Goal: Complete application form: Complete application form

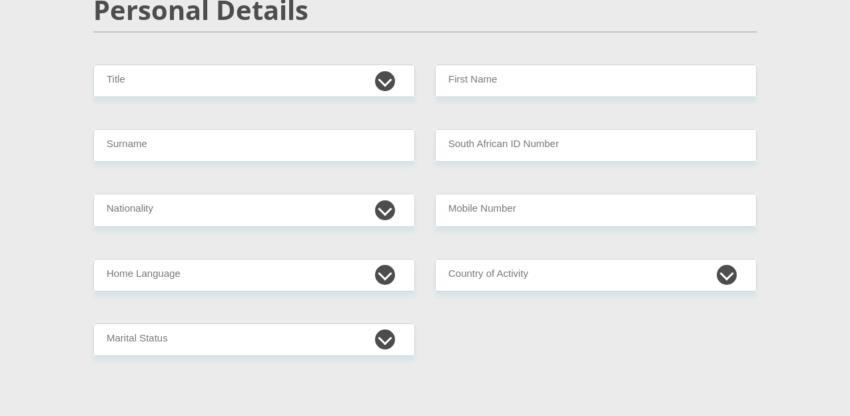
scroll to position [160, 0]
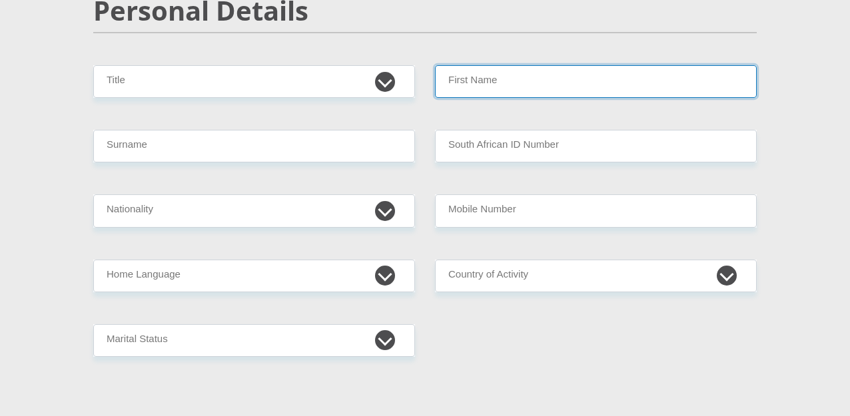
click at [530, 91] on input "First Name" at bounding box center [596, 81] width 322 height 33
type input "Lindi"
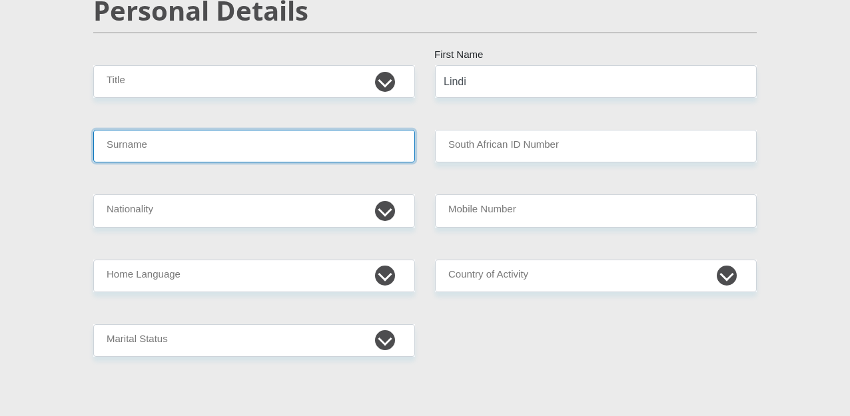
type input "Mavuso"
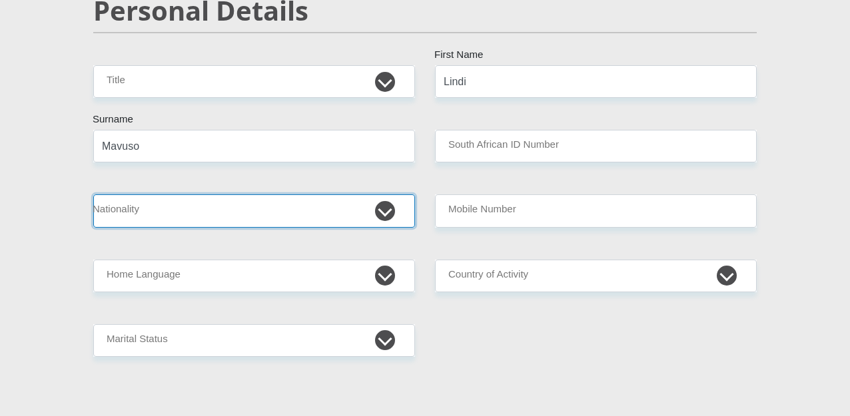
select select "ZAF"
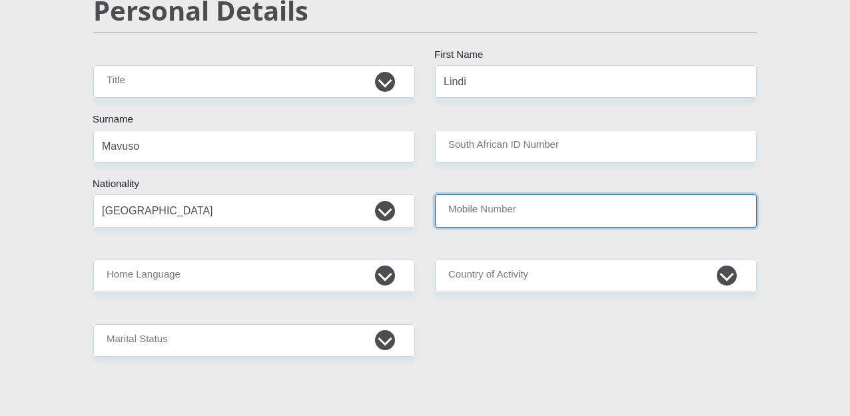
click at [561, 212] on input "Mobile Number" at bounding box center [596, 210] width 322 height 33
type input "0646985478"
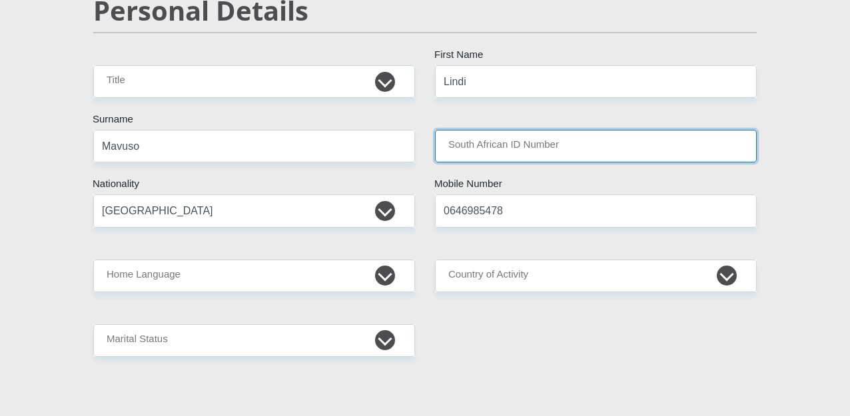
type input "0309160824087"
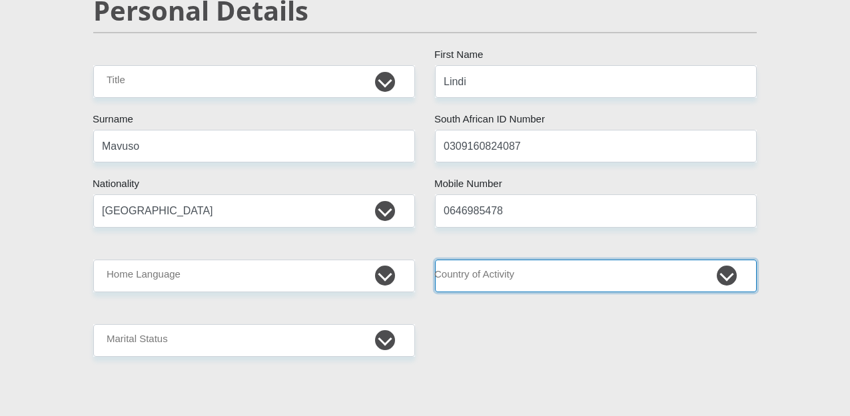
click at [721, 278] on select "[GEOGRAPHIC_DATA] [GEOGRAPHIC_DATA] [GEOGRAPHIC_DATA] [GEOGRAPHIC_DATA] [GEOGRA…" at bounding box center [596, 276] width 322 height 33
select select "ZAF"
click at [435, 260] on select "[GEOGRAPHIC_DATA] [GEOGRAPHIC_DATA] [GEOGRAPHIC_DATA] [GEOGRAPHIC_DATA] [GEOGRA…" at bounding box center [596, 276] width 322 height 33
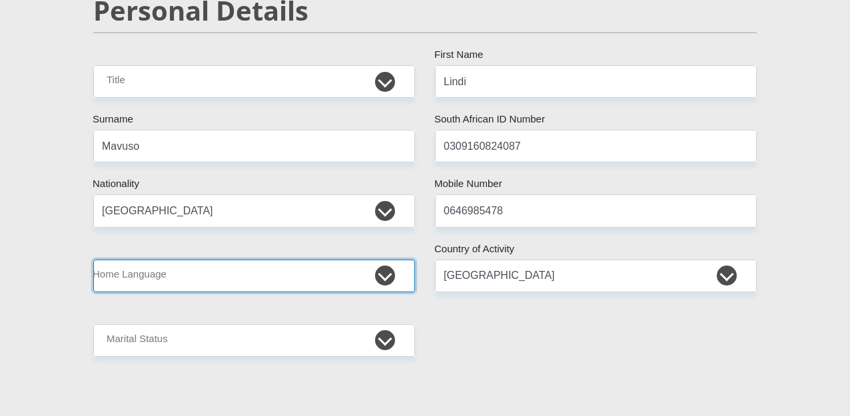
click at [384, 280] on select "Afrikaans English Sepedi South Ndebele Southern Sotho Swati Tsonga Tswana Venda…" at bounding box center [254, 276] width 322 height 33
select select "[DATE]"
click at [93, 260] on select "Afrikaans English Sepedi South Ndebele Southern Sotho Swati Tsonga Tswana Venda…" at bounding box center [254, 276] width 322 height 33
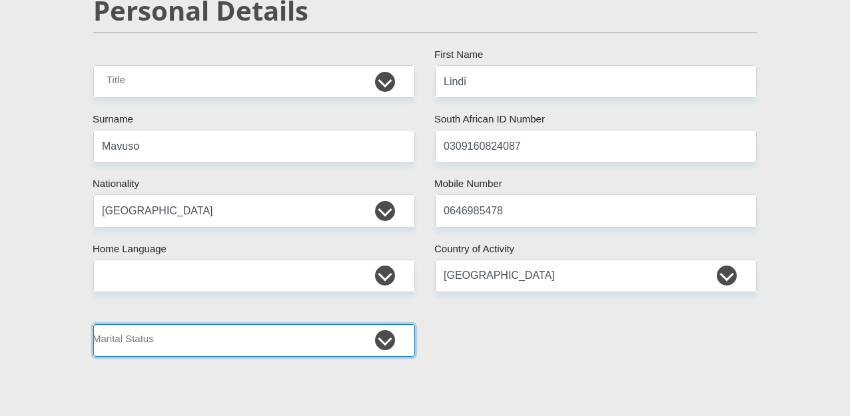
click at [385, 338] on select "Married ANC Single Divorced Widowed Married COP or Customary Law" at bounding box center [254, 340] width 322 height 33
select select "2"
click at [93, 324] on select "Married ANC Single Divorced Widowed Married COP or Customary Law" at bounding box center [254, 340] width 322 height 33
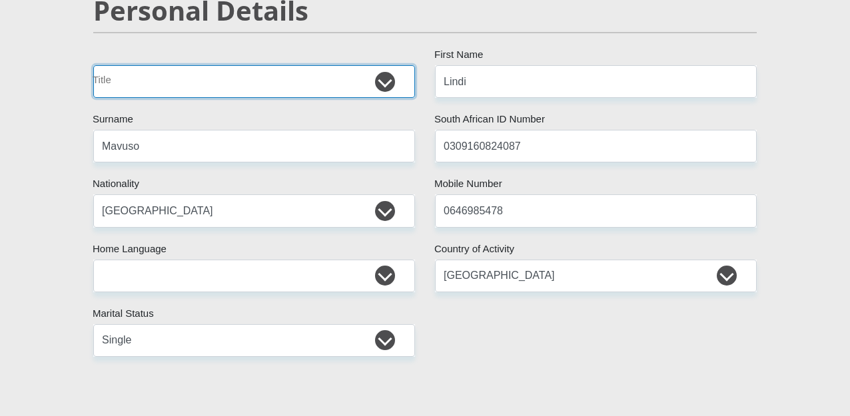
click at [380, 85] on select "Mr Ms Mrs Dr [PERSON_NAME]" at bounding box center [254, 81] width 322 height 33
select select "Ms"
click at [93, 65] on select "Mr Ms Mrs Dr [PERSON_NAME]" at bounding box center [254, 81] width 322 height 33
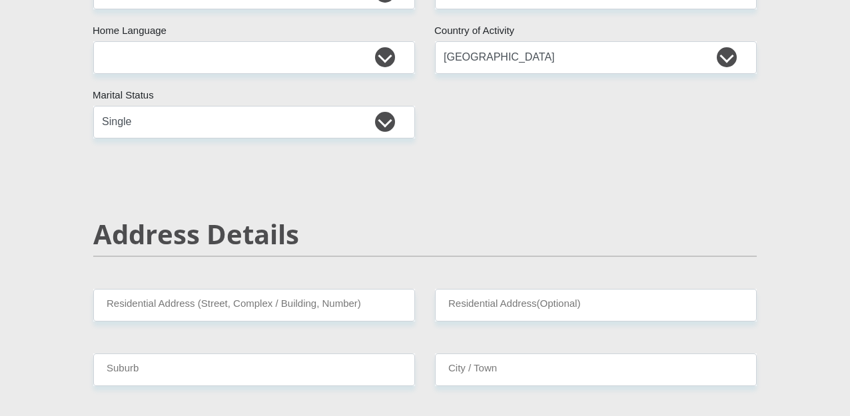
scroll to position [379, 0]
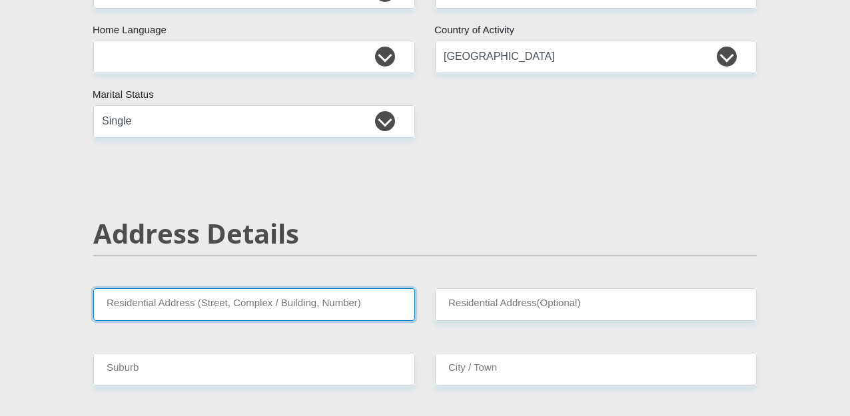
click at [226, 307] on input "Residential Address (Street, Complex / Building, Number)" at bounding box center [254, 304] width 322 height 33
type input "HANDEL BELHAR EXT 6"
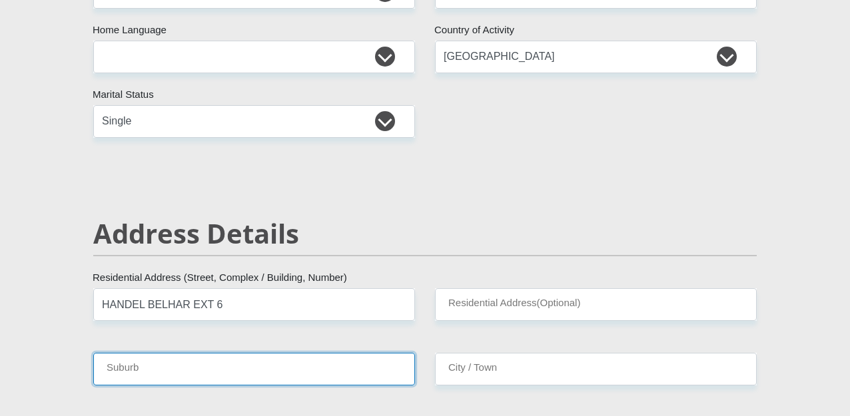
type input "BELHAR CAPETOWN"
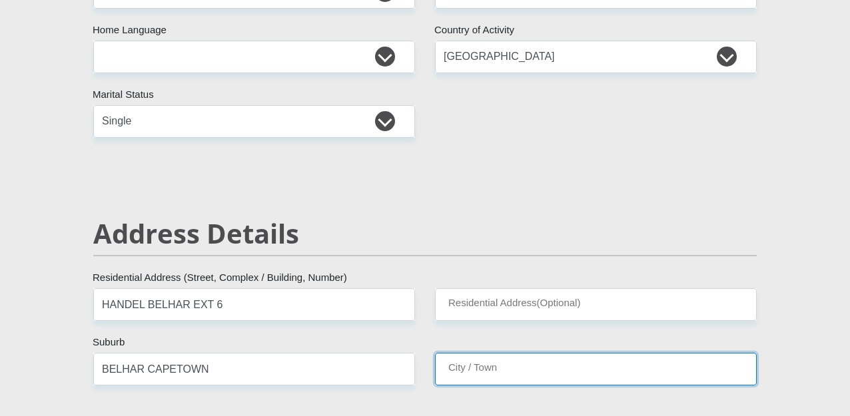
type input "BELHAR CAPETOWN"
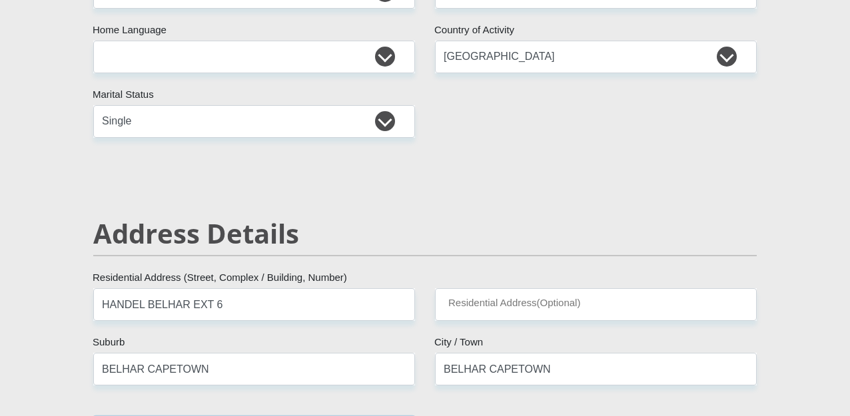
type input "7493"
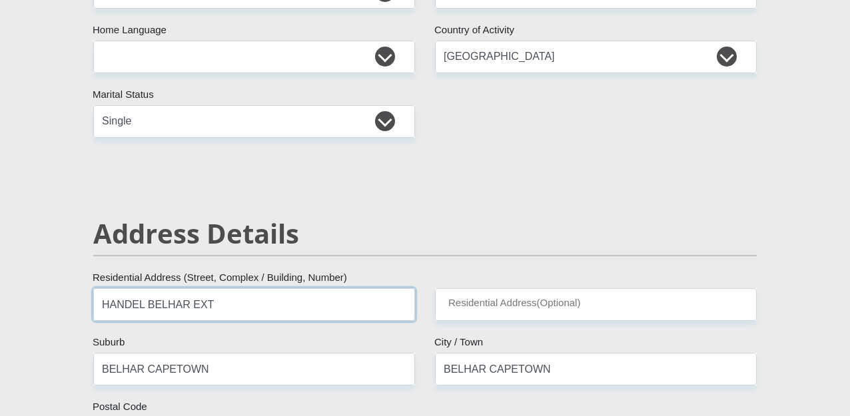
type input "HANDEL BELHAR EXT"
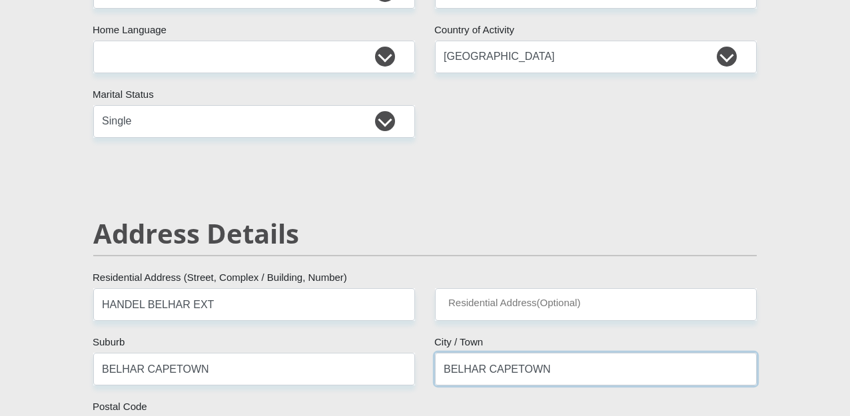
click at [482, 366] on input "BELHAR CAPETOWN" at bounding box center [596, 369] width 322 height 33
type input "CAPETOWN"
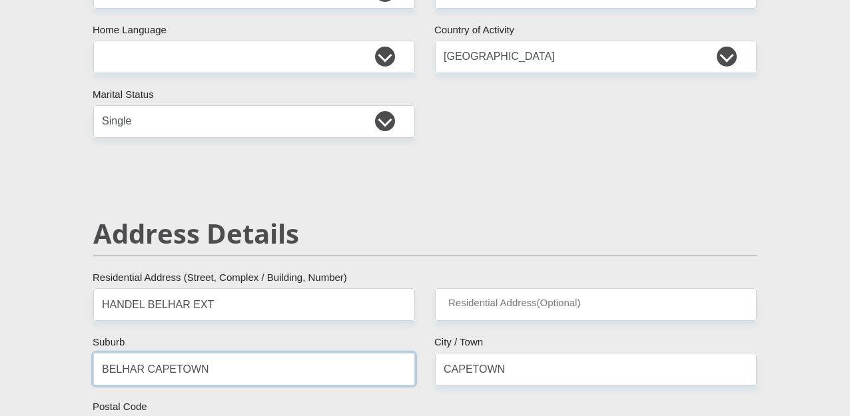
click at [209, 375] on input "BELHAR CAPETOWN" at bounding box center [254, 369] width 322 height 33
type input "BELHAR"
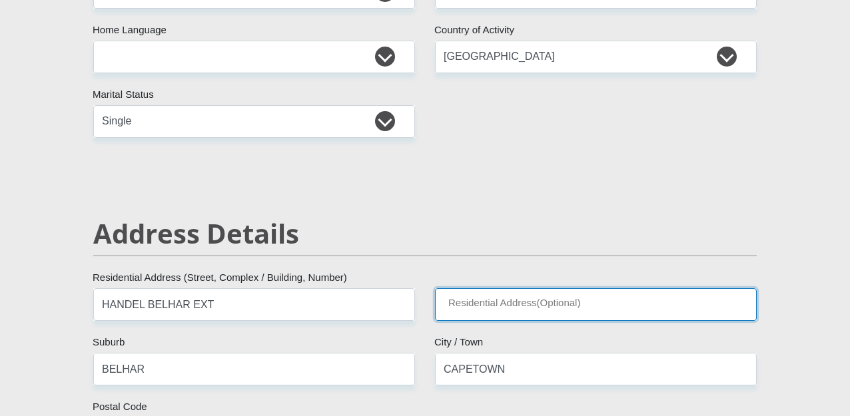
click at [483, 304] on input "Residential Address(Optional)" at bounding box center [596, 304] width 322 height 33
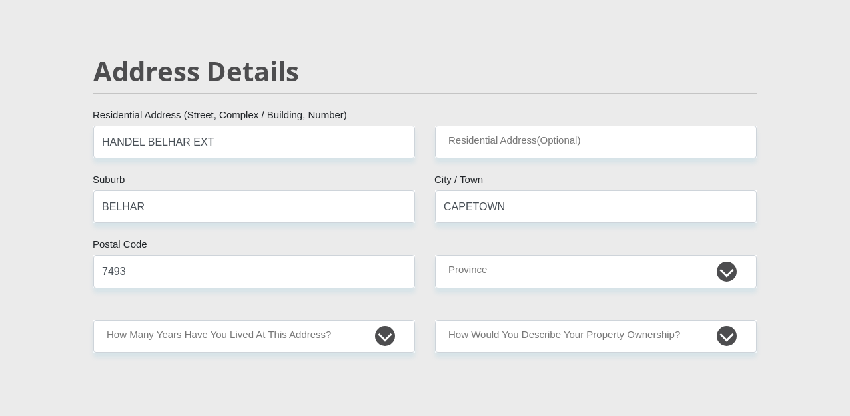
scroll to position [544, 0]
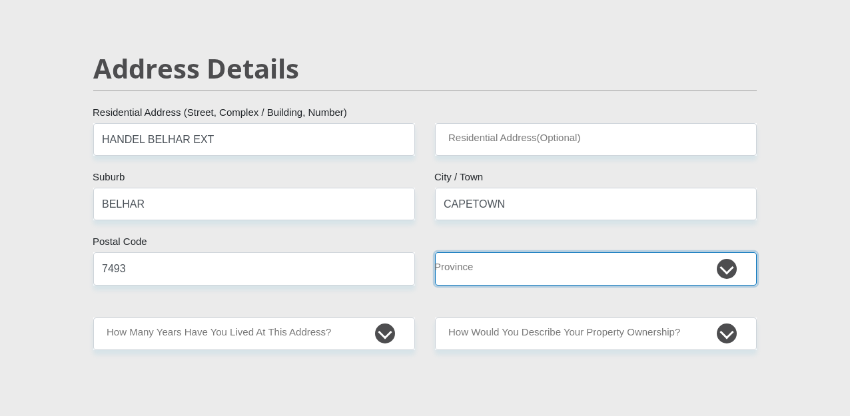
click at [728, 262] on select "Eastern Cape Free State [GEOGRAPHIC_DATA] [GEOGRAPHIC_DATA][DATE] [GEOGRAPHIC_D…" at bounding box center [596, 268] width 322 height 33
select select "Western Cape"
click at [435, 252] on select "Eastern Cape Free State [GEOGRAPHIC_DATA] [GEOGRAPHIC_DATA][DATE] [GEOGRAPHIC_D…" at bounding box center [596, 268] width 322 height 33
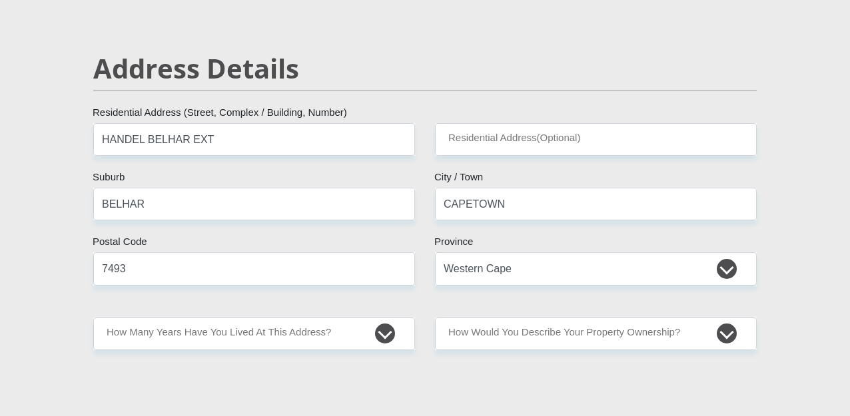
drag, startPoint x: 578, startPoint y: 237, endPoint x: 725, endPoint y: 328, distance: 173.1
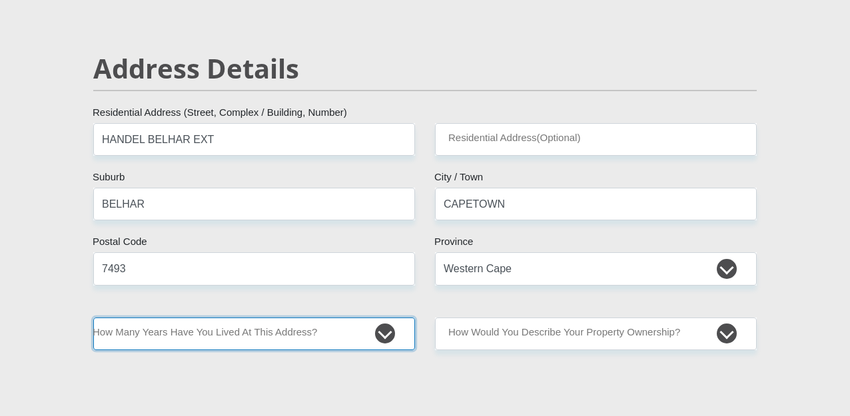
click at [378, 333] on select "less than 1 year 1-3 years 3-5 years 5+ years" at bounding box center [254, 334] width 322 height 33
click at [384, 334] on select "less than 1 year 1-3 years 3-5 years 5+ years" at bounding box center [254, 334] width 322 height 33
click at [383, 333] on select "less than 1 year 1-3 years 3-5 years 5+ years" at bounding box center [254, 334] width 322 height 33
select select "0"
click at [93, 318] on select "less than 1 year 1-3 years 3-5 years 5+ years" at bounding box center [254, 334] width 322 height 33
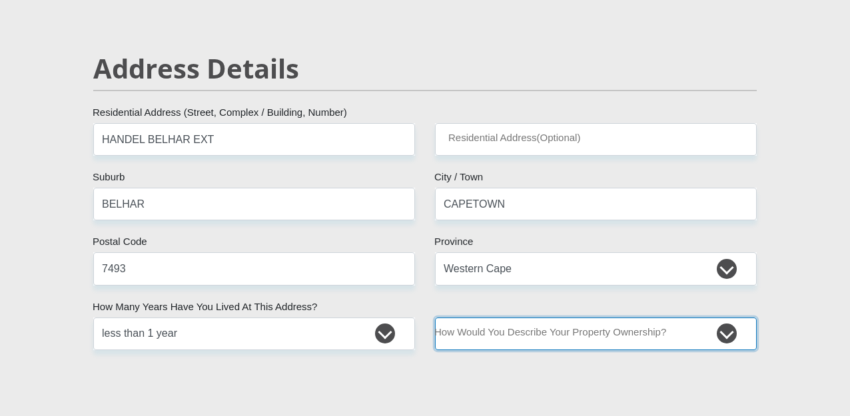
click at [722, 329] on select "Owned Rented Family Owned Company Dwelling" at bounding box center [596, 334] width 322 height 33
select select "Rented"
click at [435, 318] on select "Owned Rented Family Owned Company Dwelling" at bounding box center [596, 334] width 322 height 33
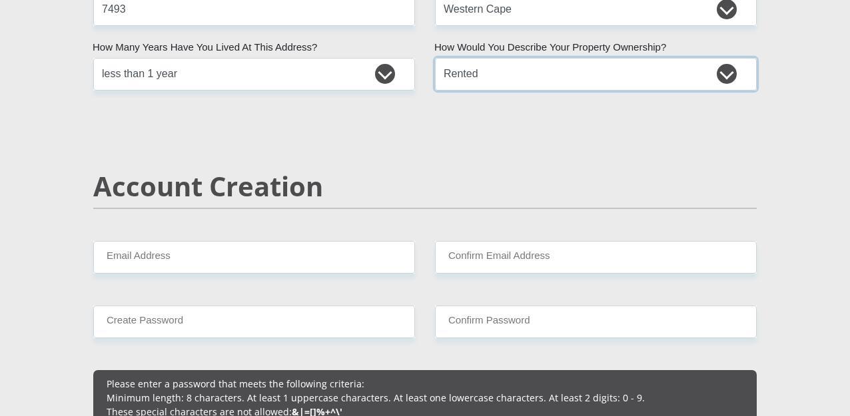
scroll to position [803, 0]
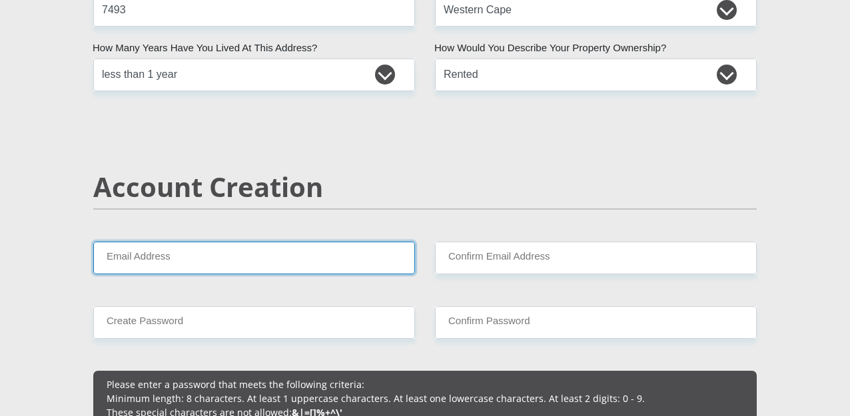
click at [294, 251] on input "Email Address" at bounding box center [254, 258] width 322 height 33
type input "[EMAIL_ADDRESS][DOMAIN_NAME]"
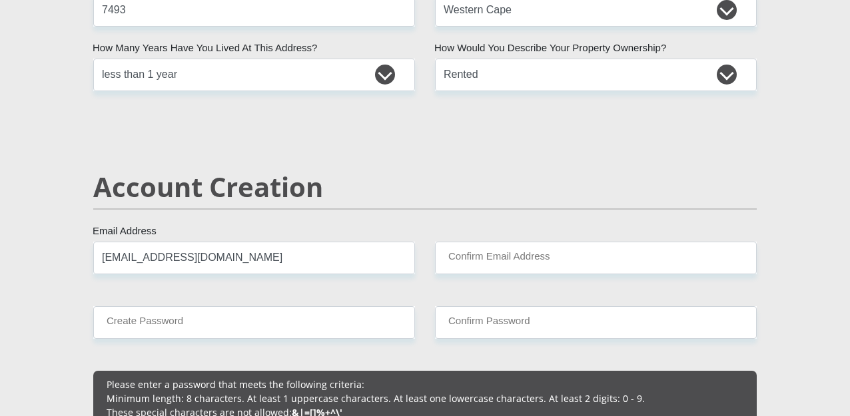
type input "DUNDONALD"
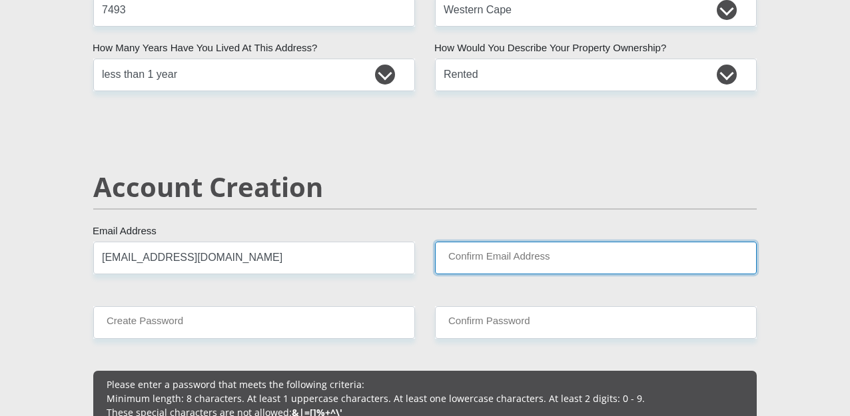
type input "[EMAIL_ADDRESS][DOMAIN_NAME]"
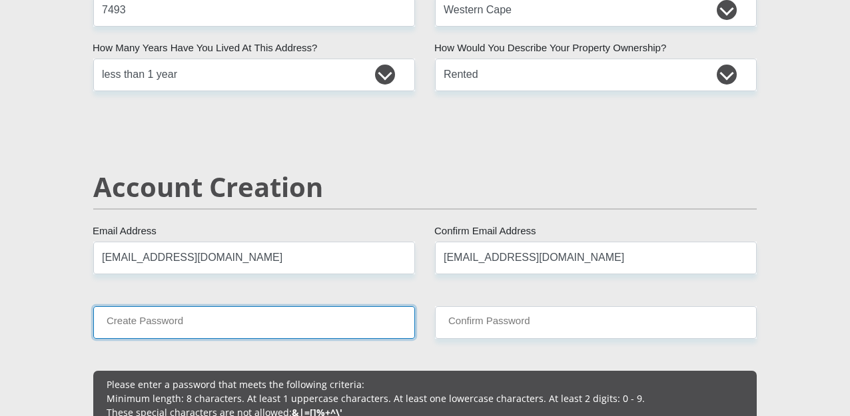
click at [237, 334] on input "Create Password" at bounding box center [254, 322] width 322 height 33
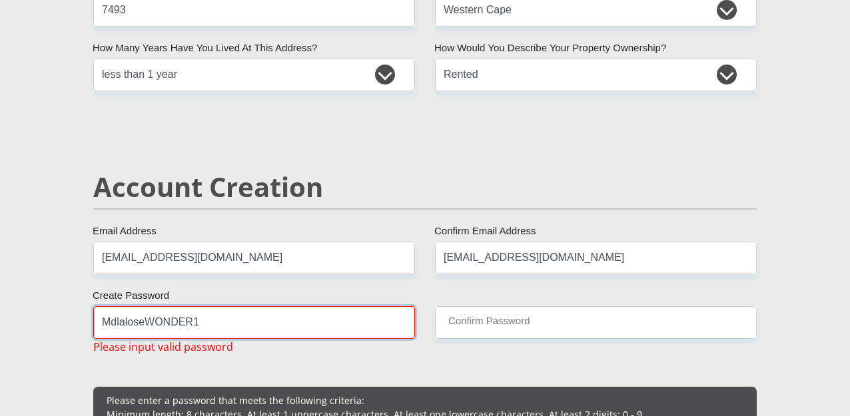
click at [168, 324] on input "MdlaloseWONDER1" at bounding box center [254, 322] width 322 height 33
click at [202, 316] on input "MdlaloseWONDER1" at bounding box center [254, 322] width 322 height 33
type input "MdlaloseWonder1"
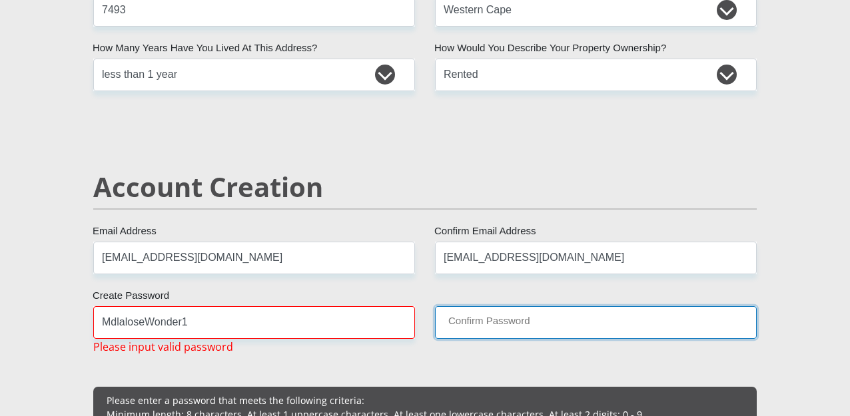
click at [460, 320] on input "Confirm Password" at bounding box center [596, 322] width 322 height 33
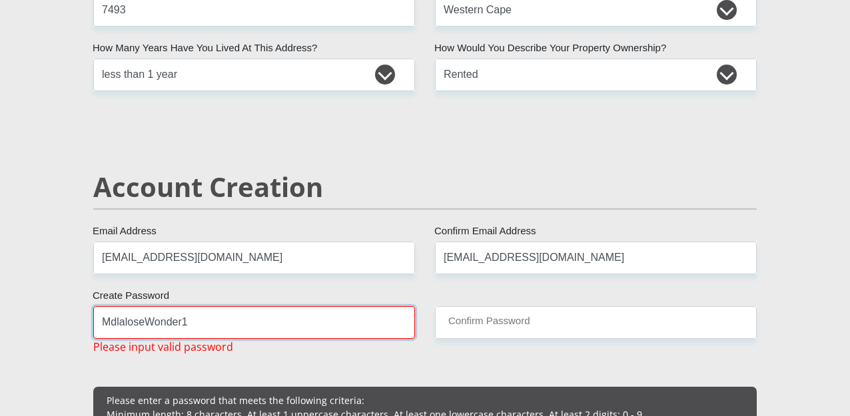
click at [236, 332] on input "MdlaloseWonder1" at bounding box center [254, 322] width 322 height 33
click at [240, 330] on input "MdlaloseWonder1" at bounding box center [254, 322] width 322 height 33
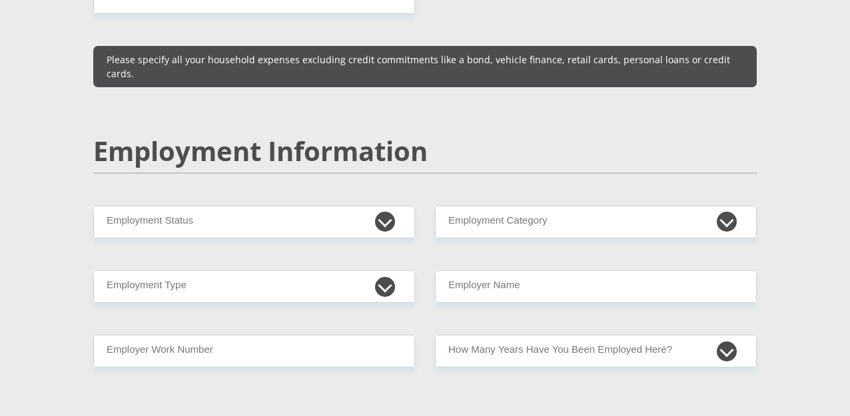
scroll to position [1949, 0]
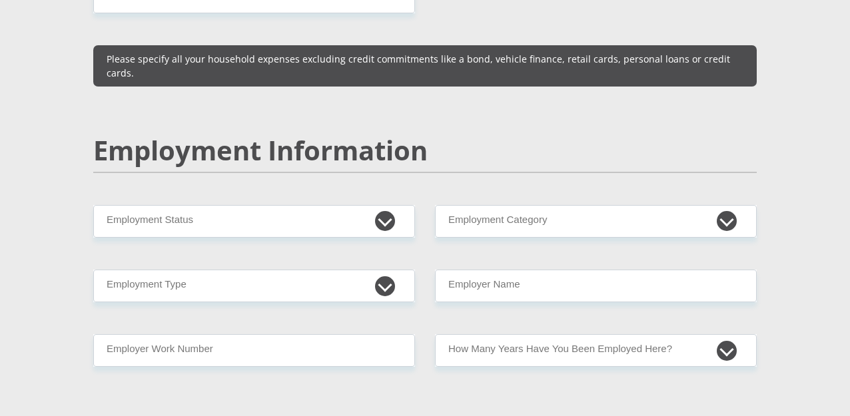
drag, startPoint x: 371, startPoint y: 220, endPoint x: 385, endPoint y: 199, distance: 24.6
click at [385, 199] on div "Mr Ms Mrs Dr [PERSON_NAME] Title [PERSON_NAME] First Name Mavuso Surname 030916…" at bounding box center [424, 183] width 683 height 3814
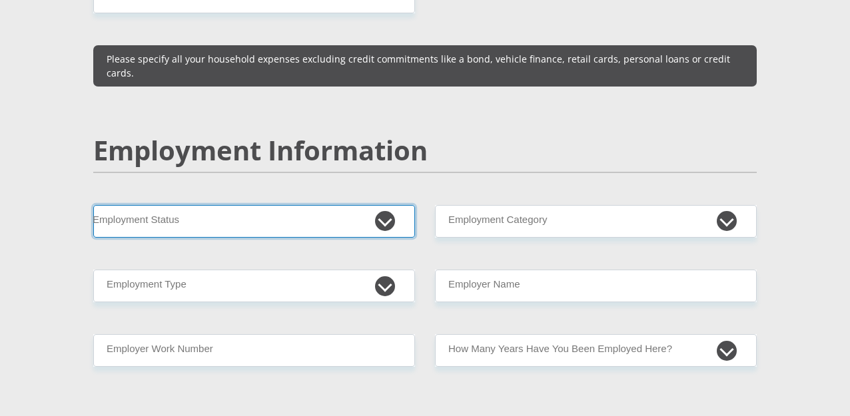
click at [385, 205] on select "Permanent/Full-time Part-time/Casual [DEMOGRAPHIC_DATA] Worker Self-Employed Ho…" at bounding box center [254, 221] width 322 height 33
select select "7"
click at [93, 205] on select "Permanent/Full-time Part-time/Casual [DEMOGRAPHIC_DATA] Worker Self-Employed Ho…" at bounding box center [254, 221] width 322 height 33
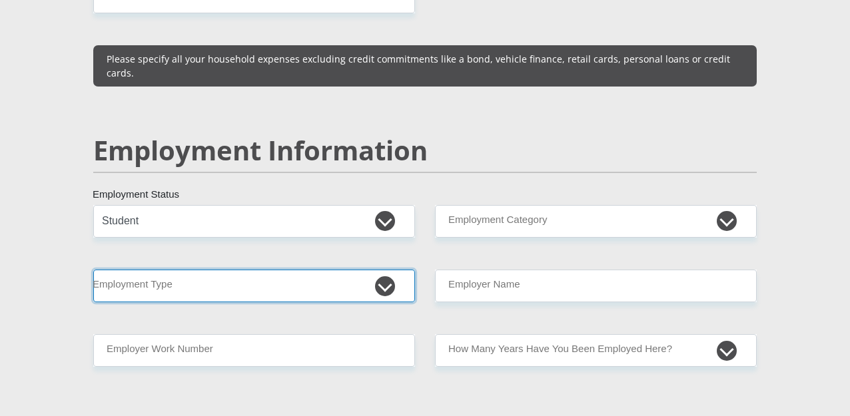
click at [389, 270] on select "College/Lecturer Craft Seller Creative Driver Executive Farmer Forces - Non Com…" at bounding box center [254, 286] width 322 height 33
click at [93, 270] on select "College/Lecturer Craft Seller Creative Driver Executive Farmer Forces - Non Com…" at bounding box center [254, 286] width 322 height 33
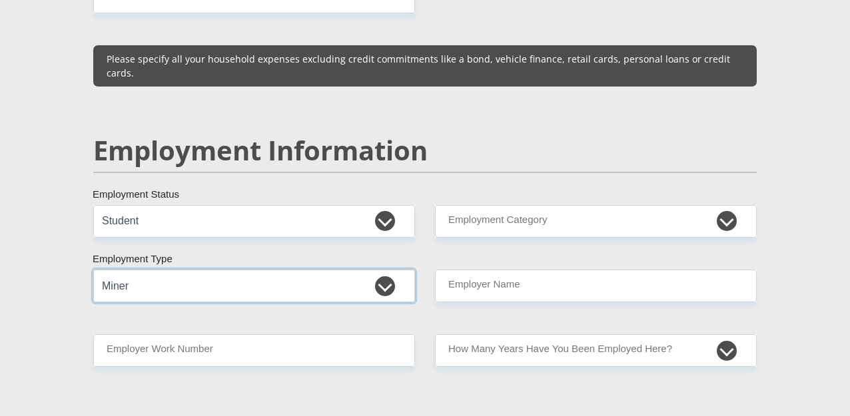
click at [385, 270] on select "College/Lecturer Craft Seller Creative Driver Executive Farmer Forces - Non Com…" at bounding box center [254, 286] width 322 height 33
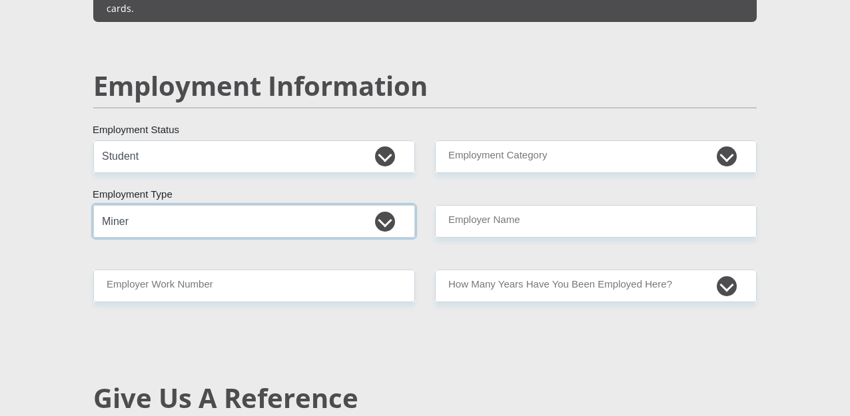
scroll to position [2014, 0]
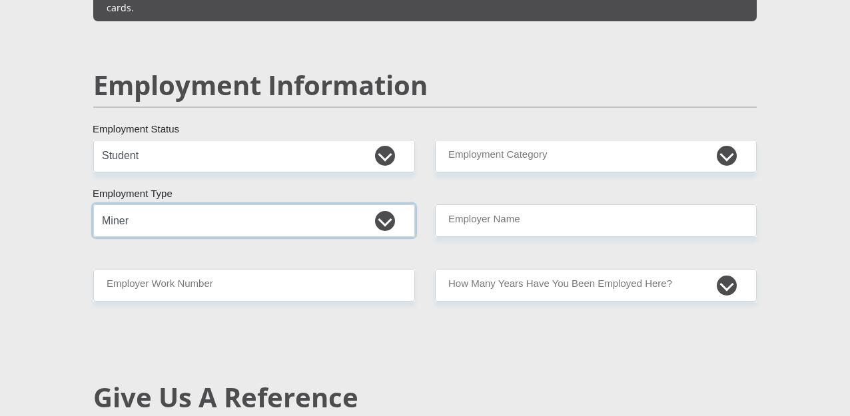
click at [383, 204] on select "College/Lecturer Craft Seller Creative Driver Executive Farmer Forces - Non Com…" at bounding box center [254, 220] width 322 height 33
select select "Student"
click at [93, 204] on select "College/Lecturer Craft Seller Creative Driver Executive Farmer Forces - Non Com…" at bounding box center [254, 220] width 322 height 33
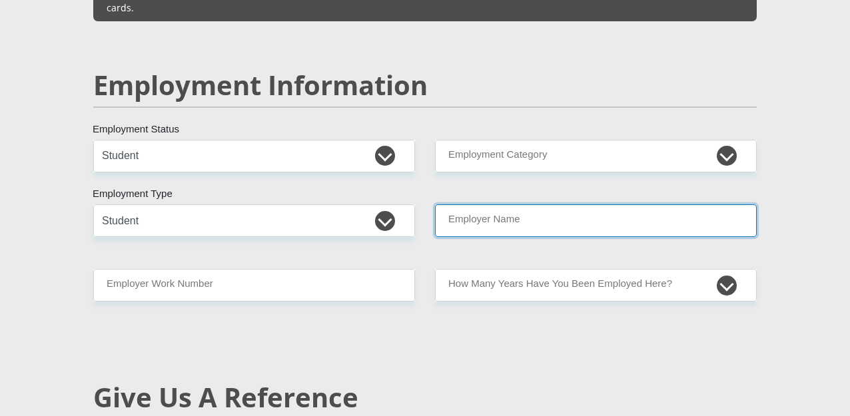
click at [496, 204] on input "Employer Name" at bounding box center [596, 220] width 322 height 33
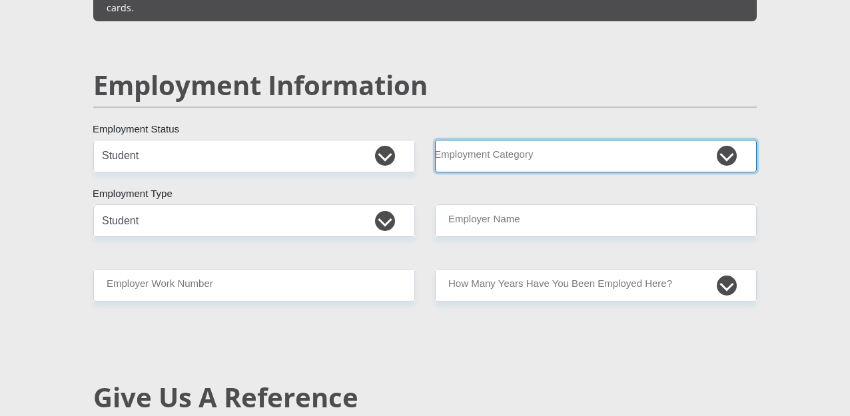
click at [730, 140] on select "AGRICULTURE ALCOHOL & TOBACCO CONSTRUCTION MATERIALS METALLURGY EQUIPMENT FOR R…" at bounding box center [596, 156] width 322 height 33
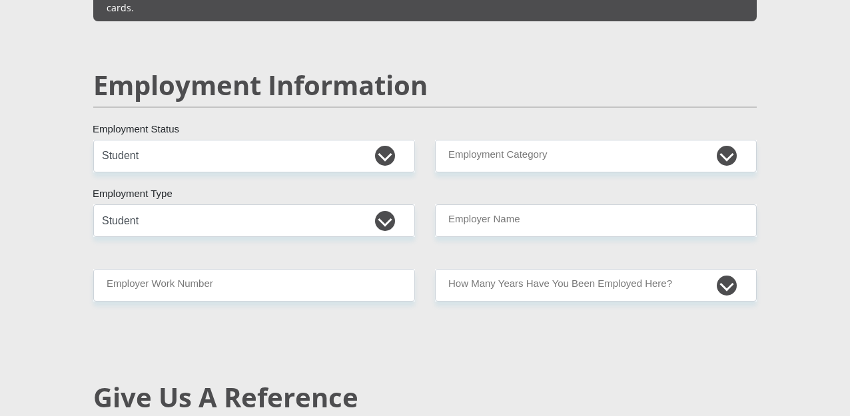
click at [656, 69] on h2 "Employment Information" at bounding box center [424, 85] width 663 height 32
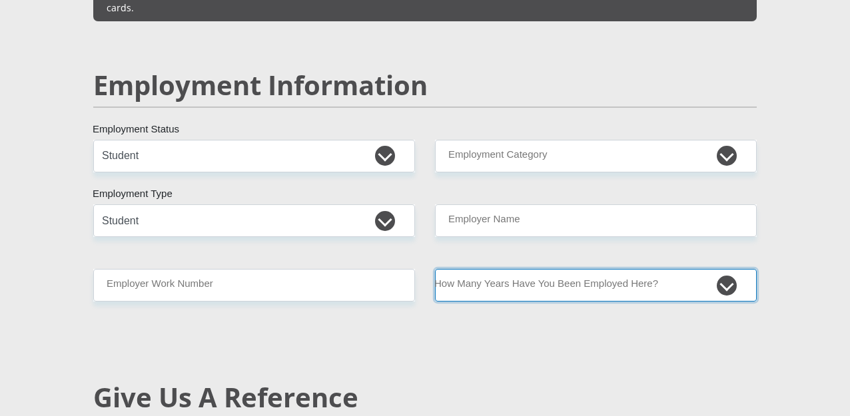
click at [730, 269] on select "less than 1 year 1-3 years 3-5 years 5+ years" at bounding box center [596, 285] width 322 height 33
select select "6"
click at [435, 269] on select "less than 1 year 1-3 years 3-5 years 5+ years" at bounding box center [596, 285] width 322 height 33
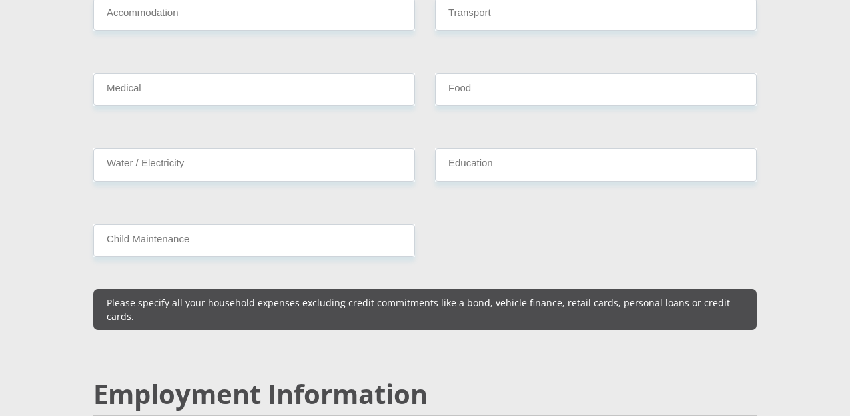
scroll to position [1708, 0]
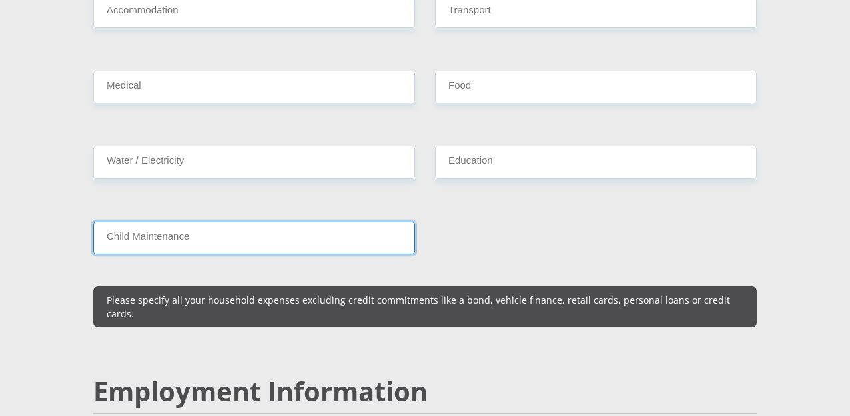
click at [391, 222] on input "Child Maintenance" at bounding box center [254, 238] width 322 height 33
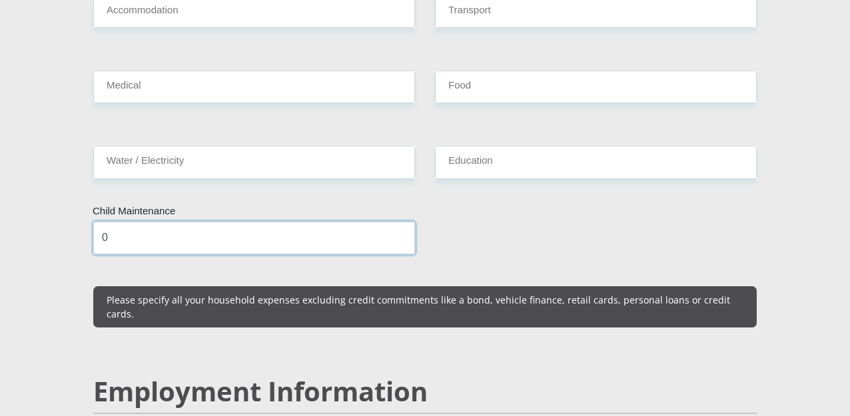
type input "0"
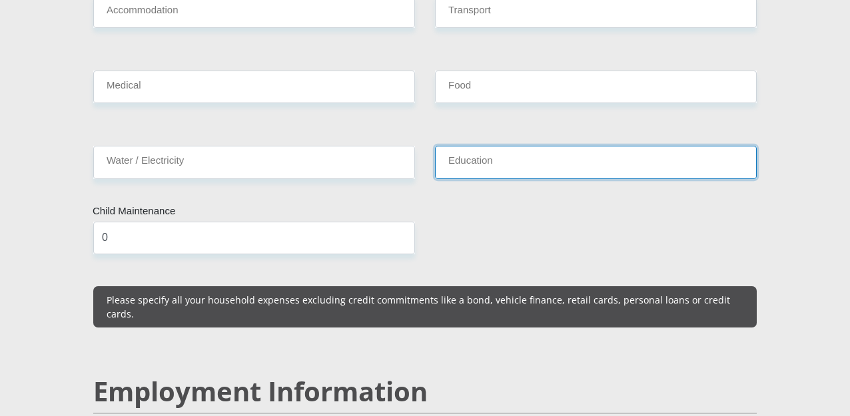
click at [492, 146] on input "Education" at bounding box center [596, 162] width 322 height 33
type input "0"
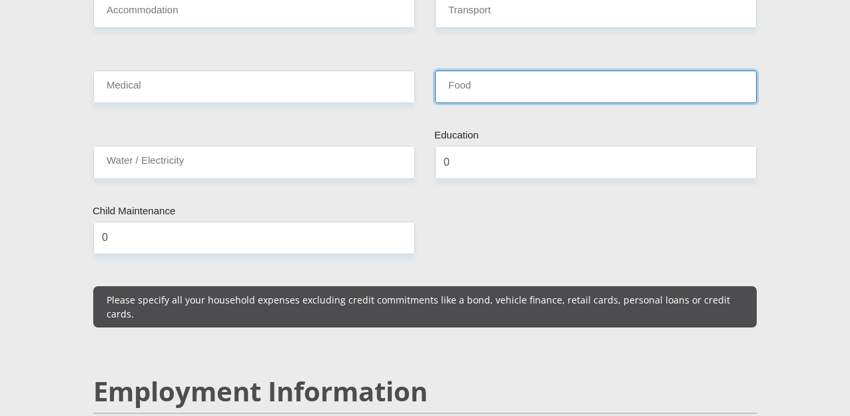
click at [492, 71] on input "Food" at bounding box center [596, 87] width 322 height 33
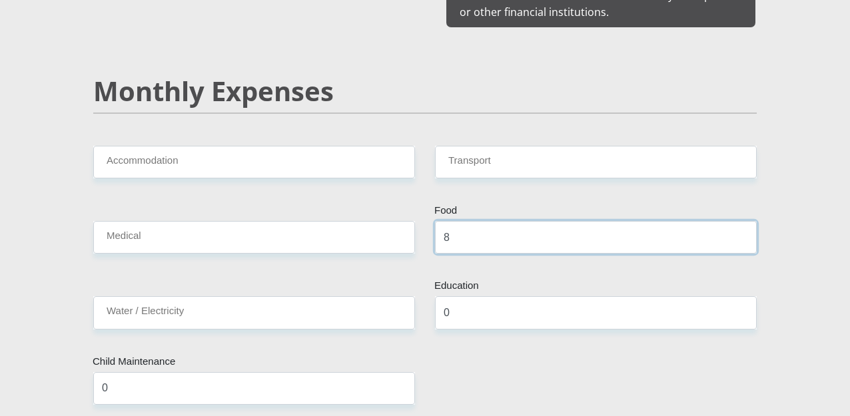
scroll to position [1557, 0]
type input "800"
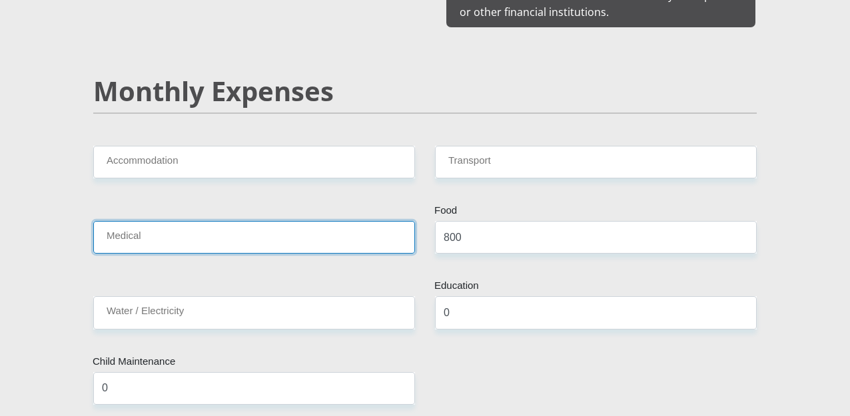
click at [282, 221] on input "Medical" at bounding box center [254, 237] width 322 height 33
type input "0"
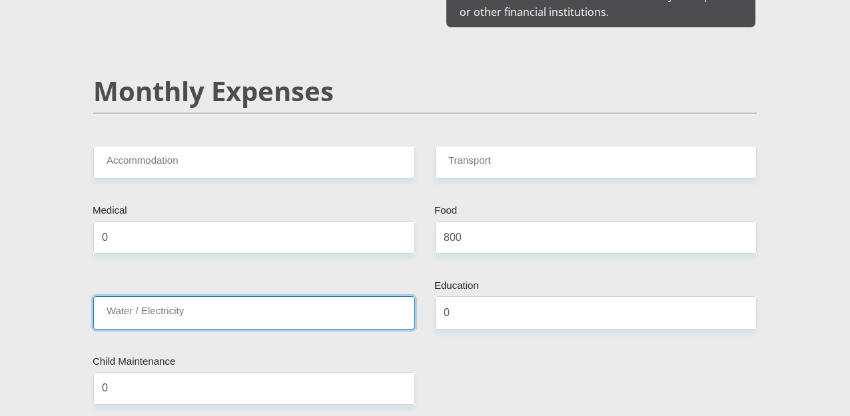
click at [220, 306] on input "Water / Electricity" at bounding box center [254, 312] width 322 height 33
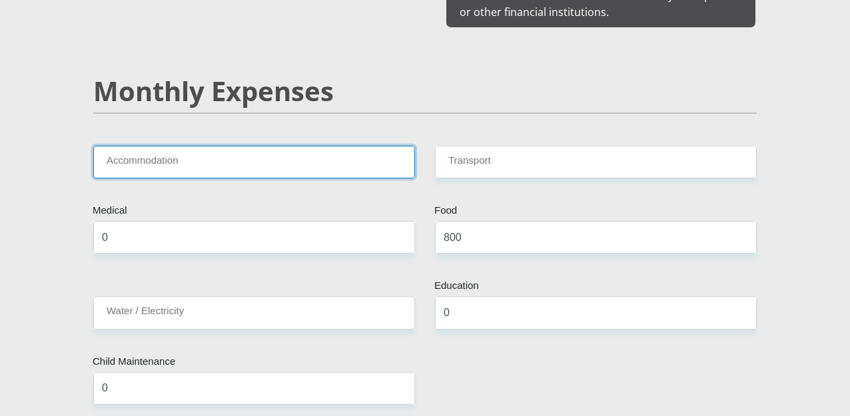
click at [113, 146] on input "Accommodation" at bounding box center [254, 162] width 322 height 33
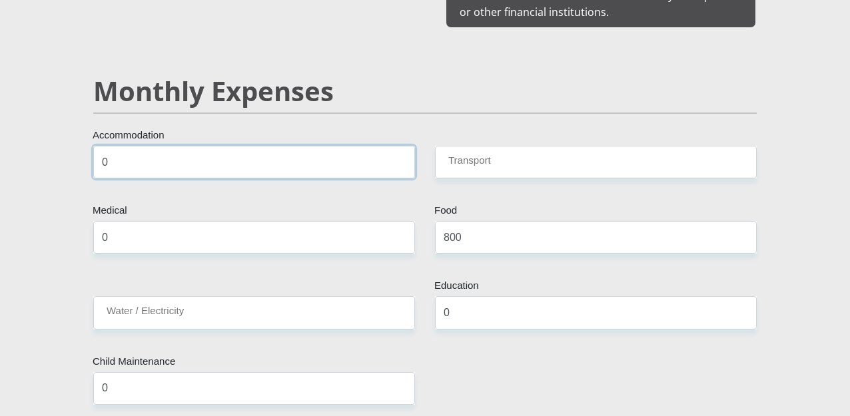
type input "0"
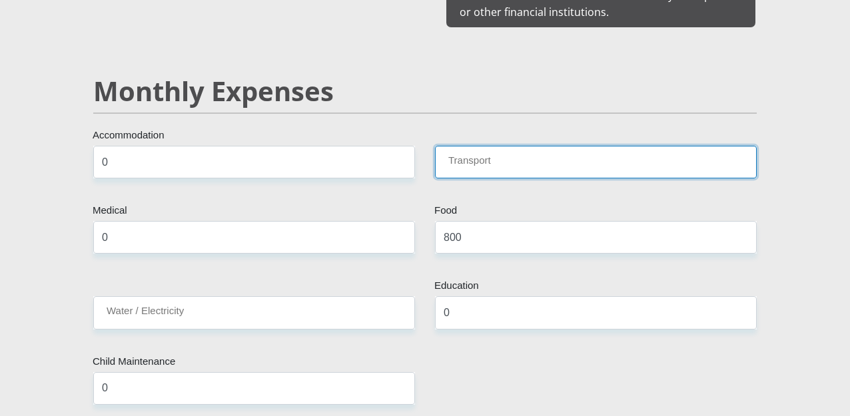
click at [484, 146] on input "Transport" at bounding box center [596, 162] width 322 height 33
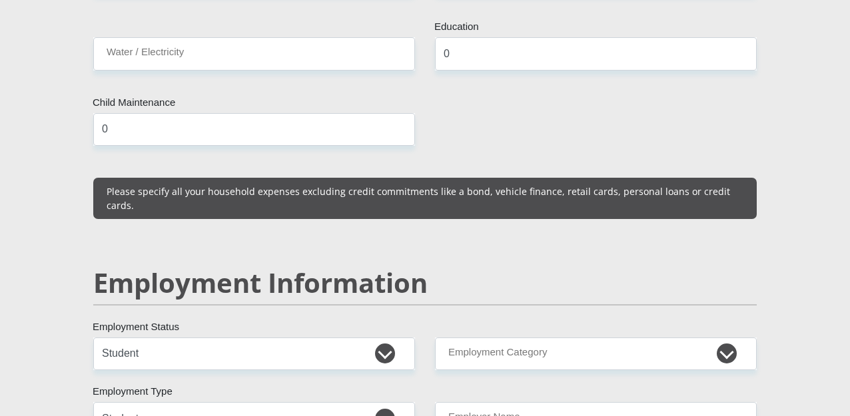
scroll to position [1816, 0]
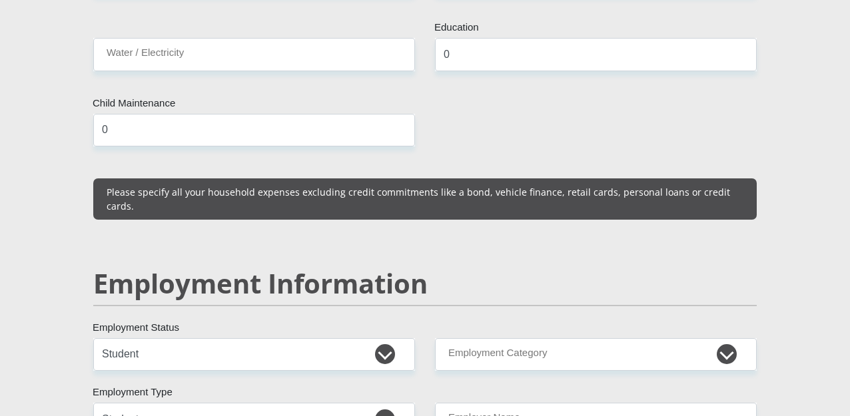
type input "0"
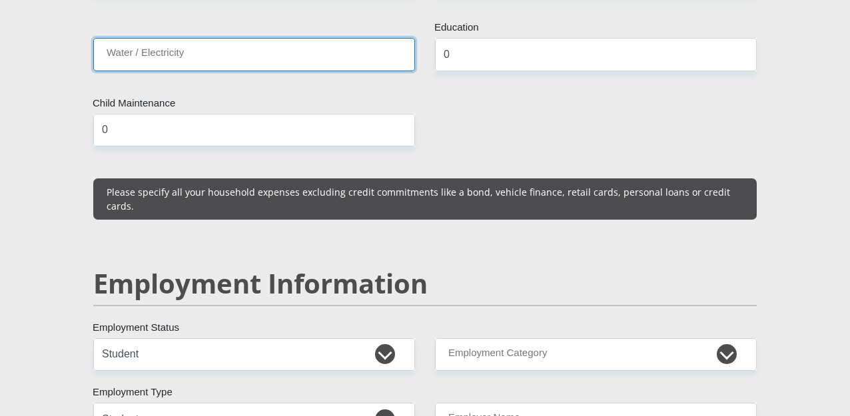
click at [310, 38] on input "Water / Electricity" at bounding box center [254, 54] width 322 height 33
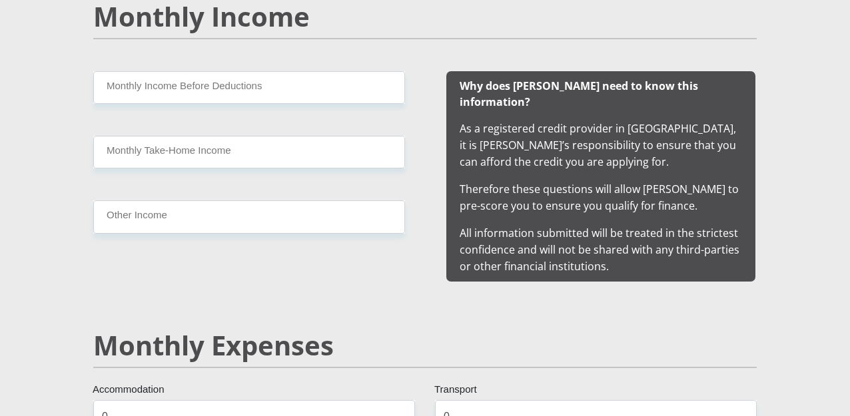
scroll to position [1301, 0]
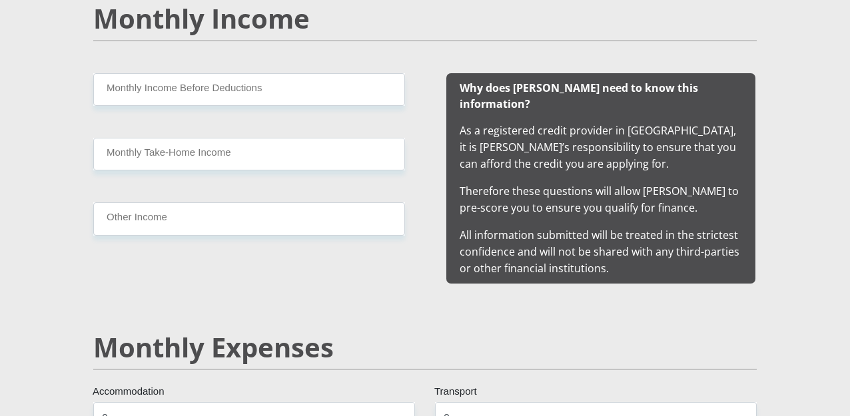
type input "0"
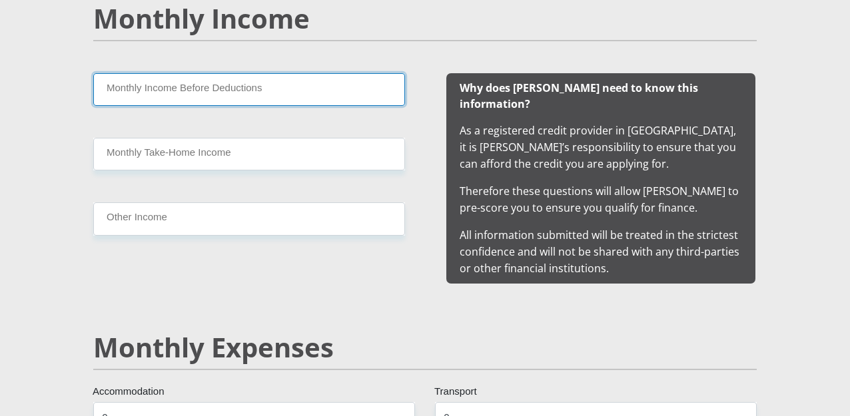
click at [154, 100] on input "Monthly Income Before Deductions" at bounding box center [249, 89] width 312 height 33
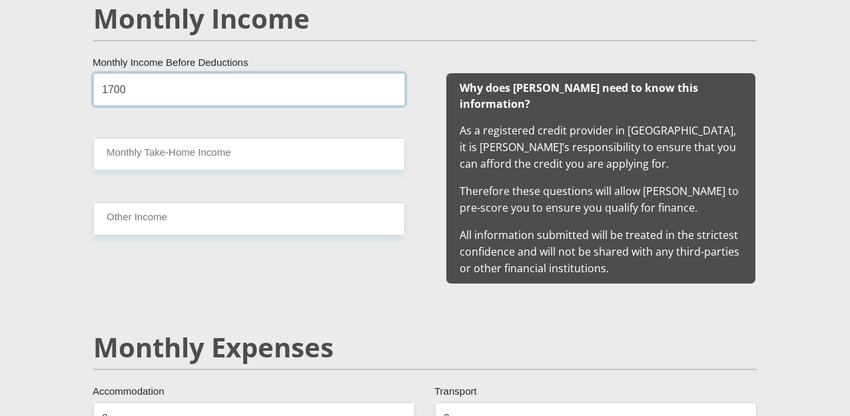
type input "1700"
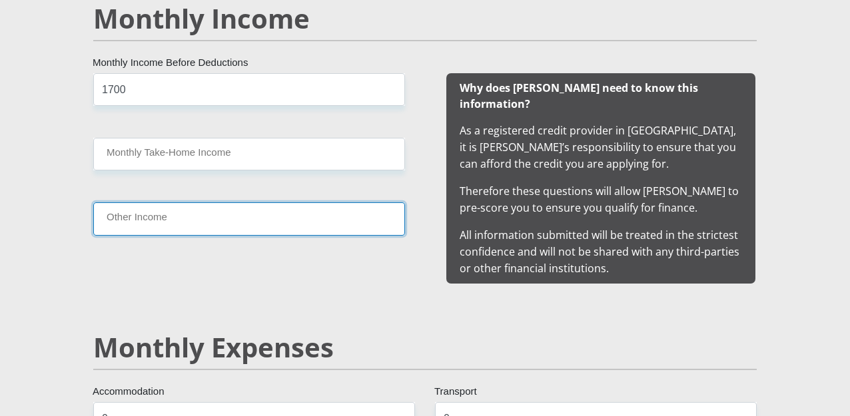
click at [170, 216] on input "Other Income" at bounding box center [249, 218] width 312 height 33
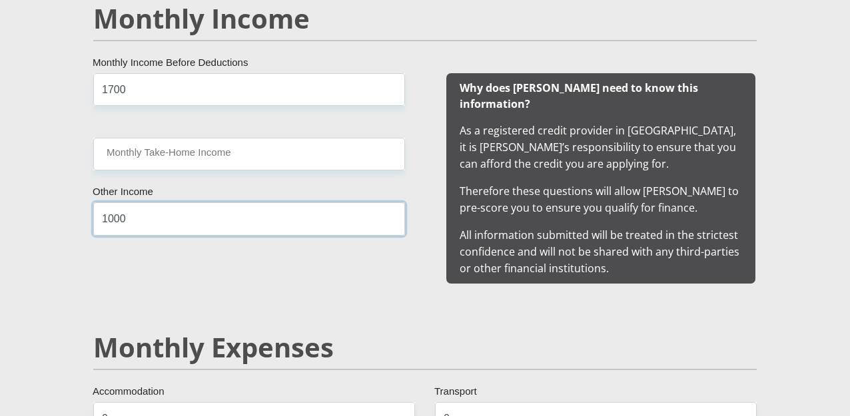
click at [145, 214] on input "1000" at bounding box center [249, 218] width 312 height 33
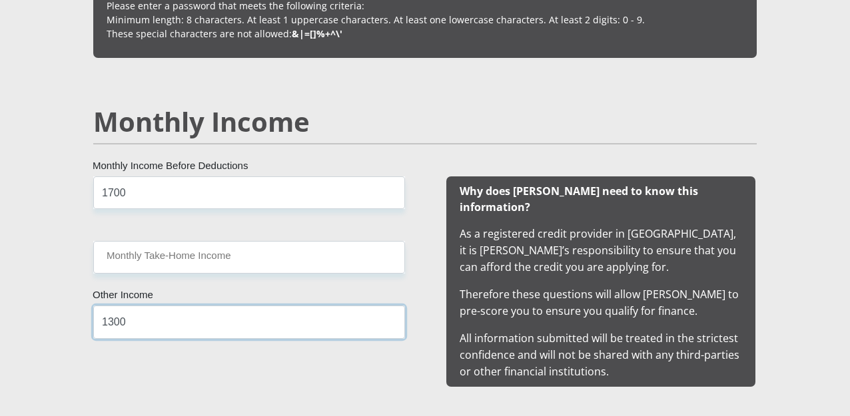
scroll to position [1199, 0]
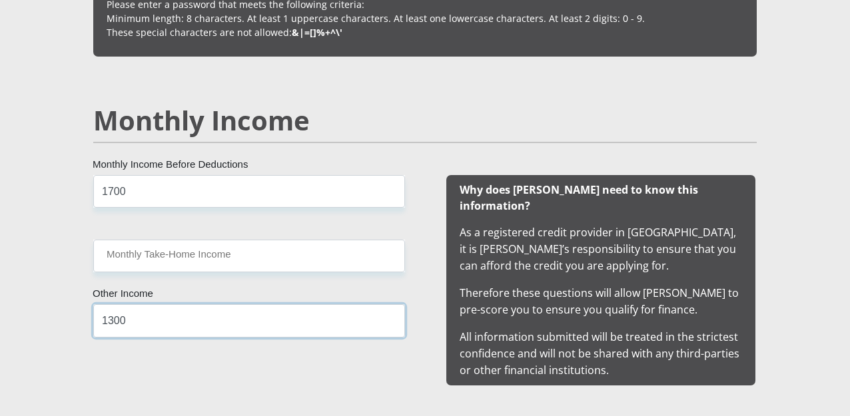
type input "1300"
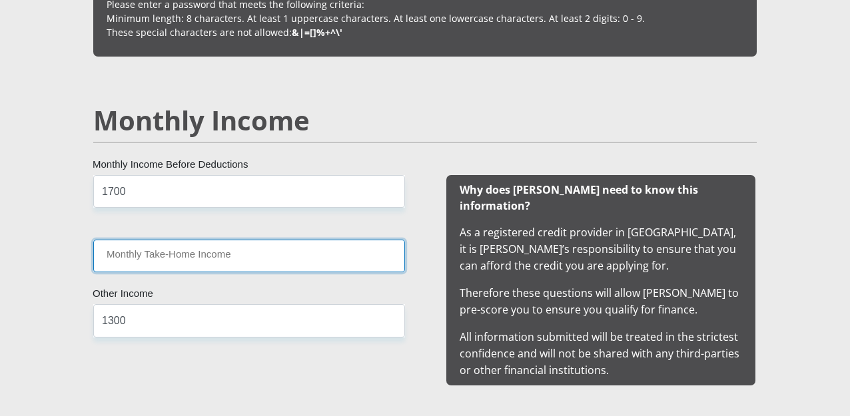
click at [143, 248] on input "Monthly Take-Home Income" at bounding box center [249, 256] width 312 height 33
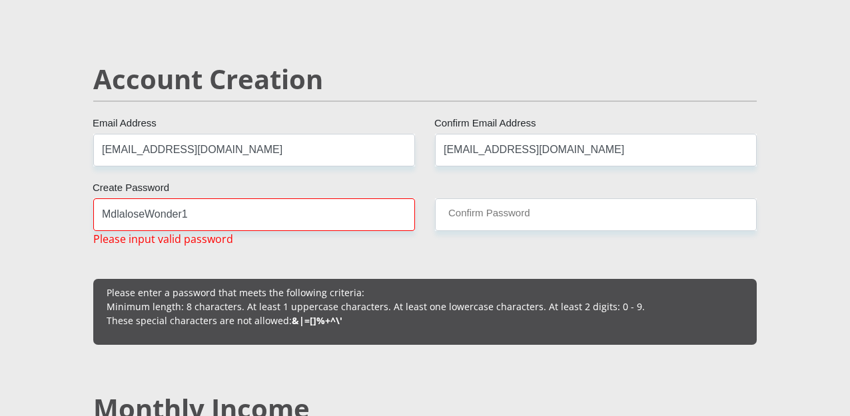
scroll to position [911, 0]
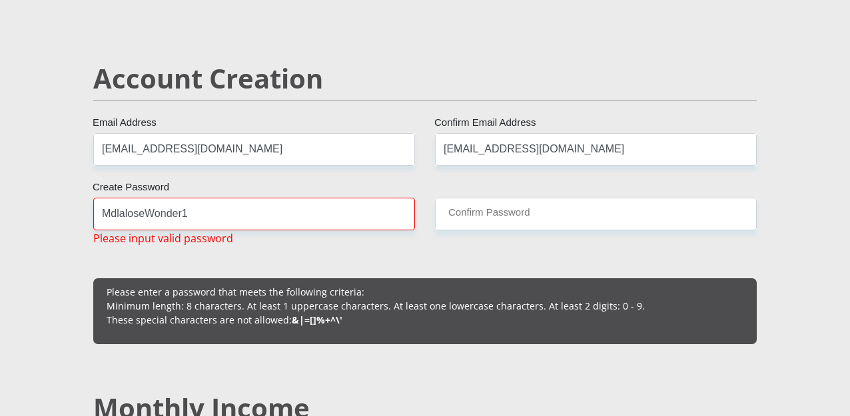
type input "0"
click at [98, 212] on input "MdlaloseWonder1" at bounding box center [254, 214] width 322 height 33
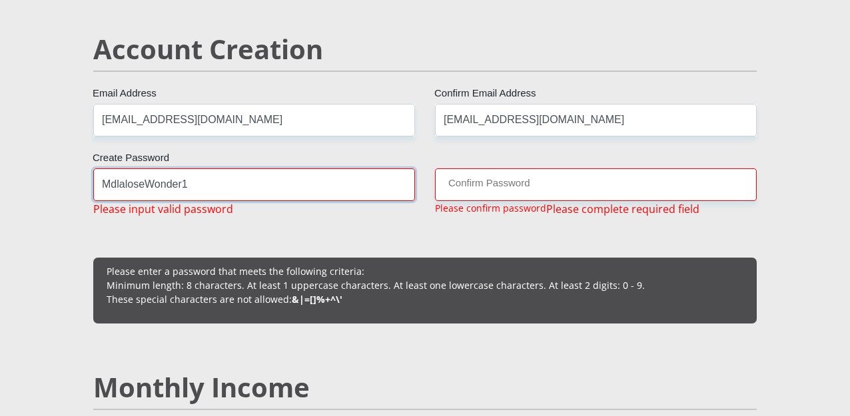
scroll to position [942, 0]
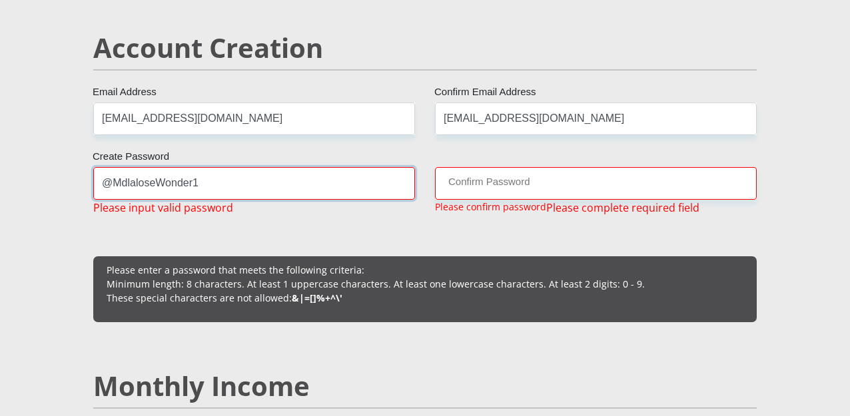
click at [210, 182] on input "@MdlaloseWonder1" at bounding box center [254, 183] width 322 height 33
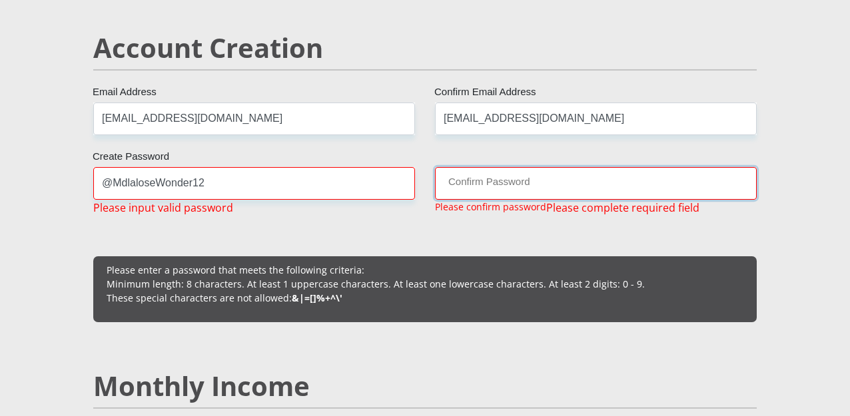
click at [508, 177] on input "Confirm Password" at bounding box center [596, 183] width 322 height 33
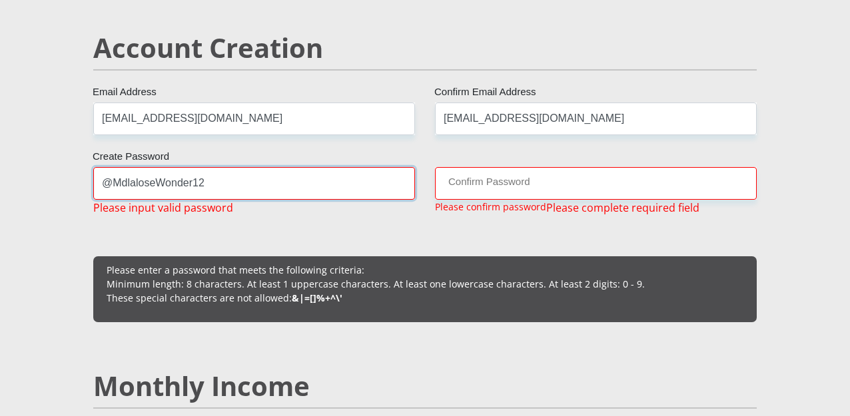
click at [165, 186] on input "@MdlaloseWonder12" at bounding box center [254, 183] width 322 height 33
click at [204, 182] on input "@Mdlalosewonder12" at bounding box center [254, 183] width 322 height 33
click at [111, 180] on input "@Mdlalosewonder12" at bounding box center [254, 183] width 322 height 33
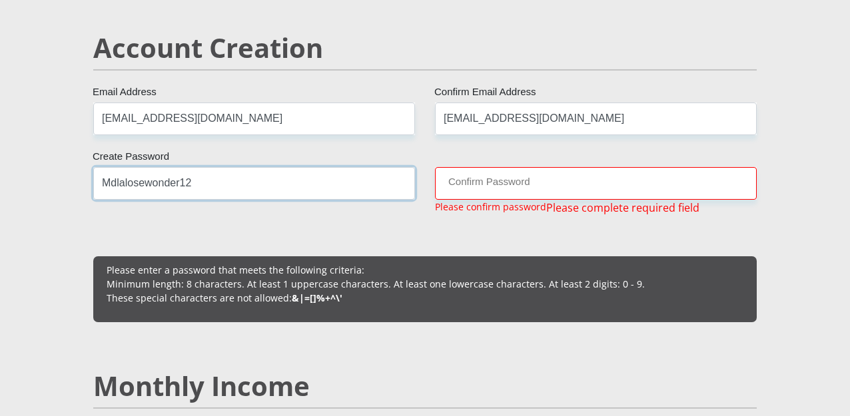
type input "Mdlalosewonder12"
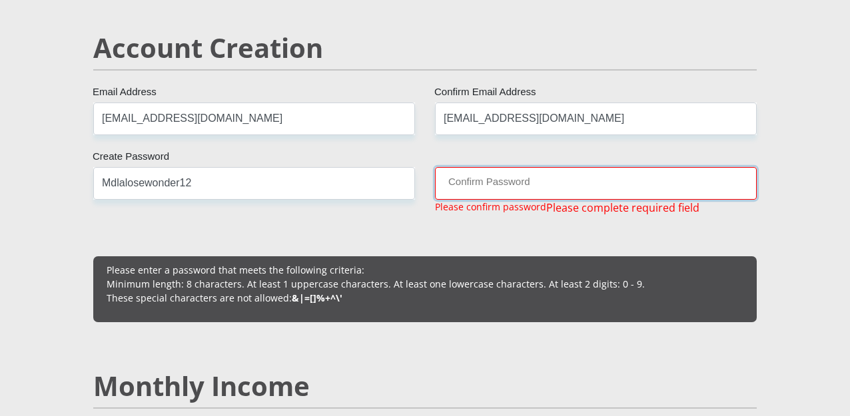
click at [451, 182] on input "Confirm Password" at bounding box center [596, 183] width 322 height 33
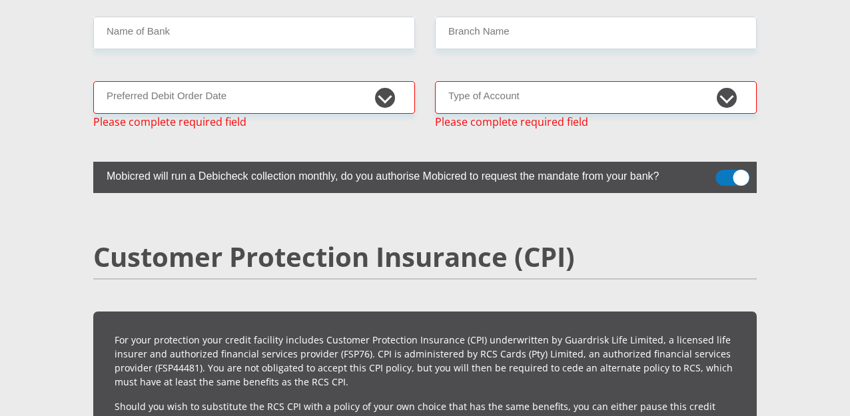
scroll to position [2859, 0]
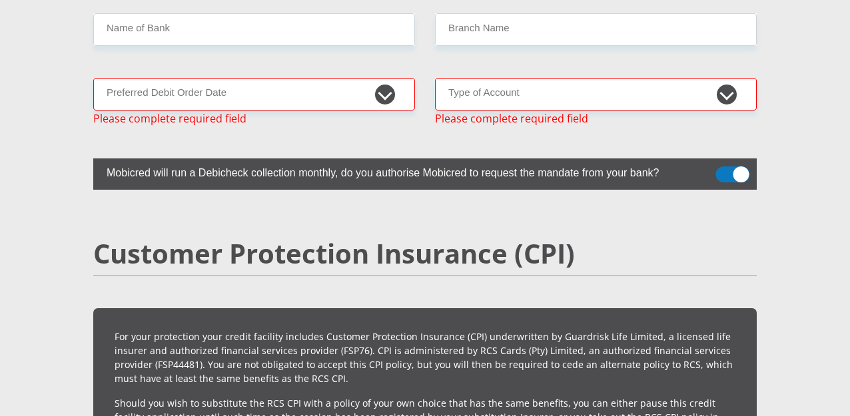
type input "Mdlalosewonder12"
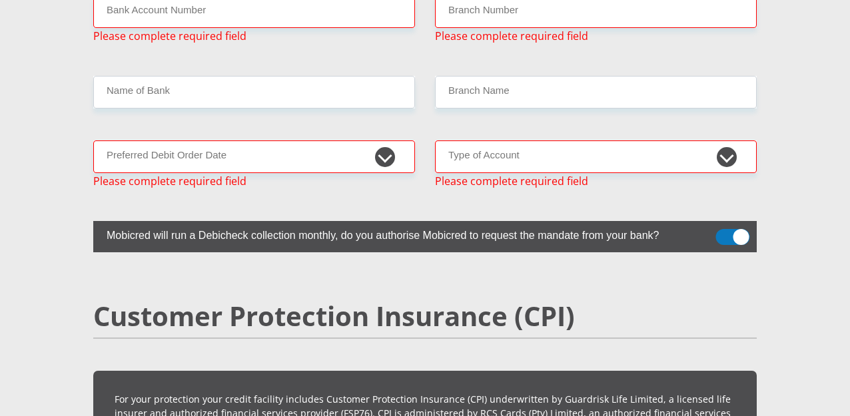
scroll to position [2795, 0]
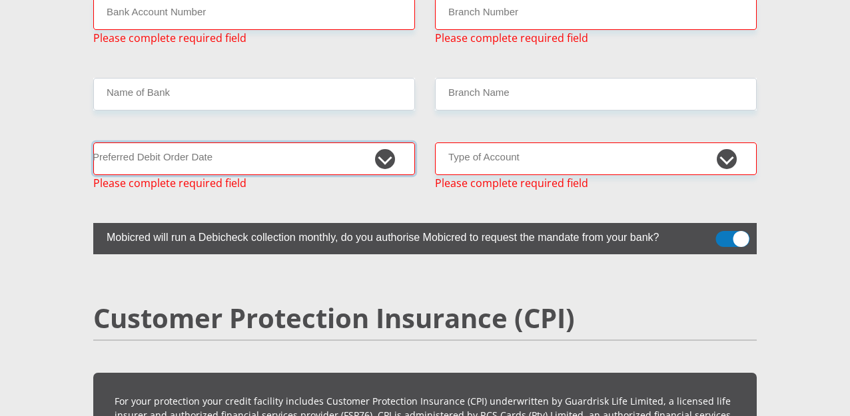
drag, startPoint x: 403, startPoint y: 188, endPoint x: 340, endPoint y: 144, distance: 76.1
click at [340, 144] on select "1st 2nd 3rd 4th 5th 7th 18th 19th 20th 21st 22nd 23rd 24th 25th 26th 27th 28th …" at bounding box center [254, 158] width 322 height 33
select select "5"
click at [93, 142] on select "1st 2nd 3rd 4th 5th 7th 18th 19th 20th 21st 22nd 23rd 24th 25th 26th 27th 28th …" at bounding box center [254, 158] width 322 height 33
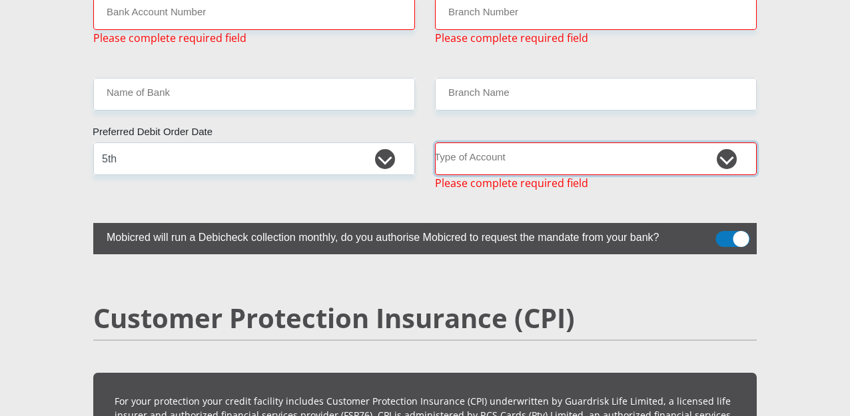
click at [527, 142] on select "Cheque Savings" at bounding box center [596, 158] width 322 height 33
select select "SAV"
click at [435, 142] on select "Cheque Savings" at bounding box center [596, 158] width 322 height 33
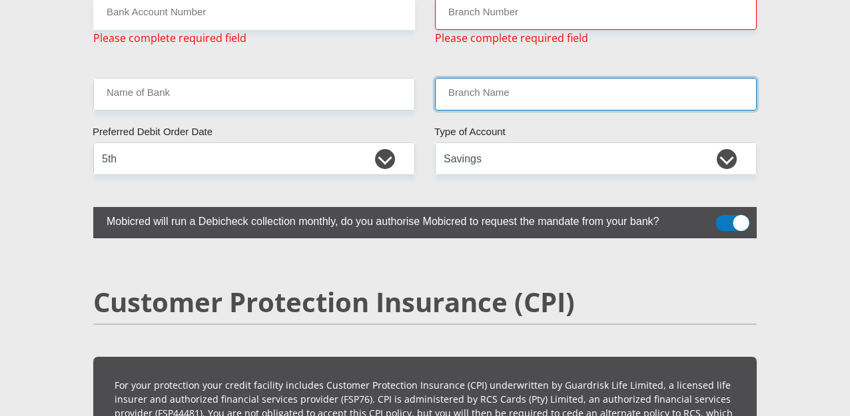
click at [567, 78] on input "Branch Name" at bounding box center [596, 94] width 322 height 33
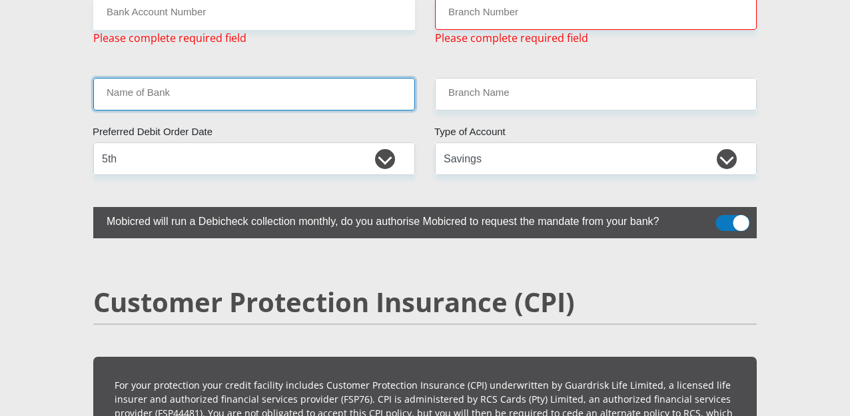
click at [312, 78] on input "Name of Bank" at bounding box center [254, 94] width 322 height 33
click at [263, 78] on input "Name of Bank" at bounding box center [254, 94] width 322 height 33
click at [202, 78] on input "Name of Bank" at bounding box center [254, 94] width 322 height 33
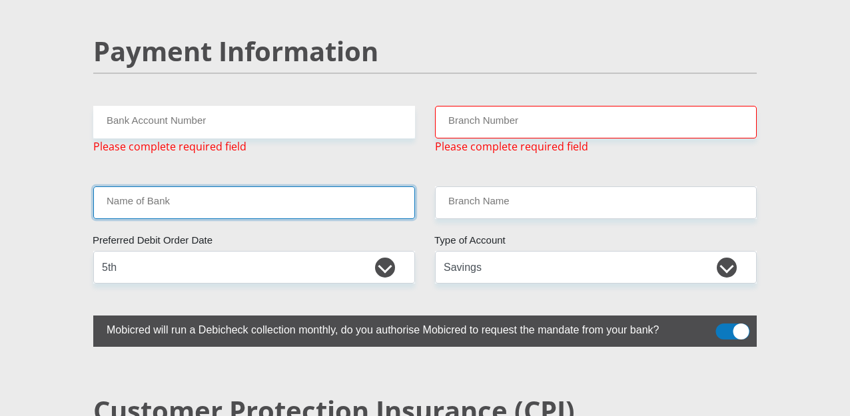
scroll to position [2658, 0]
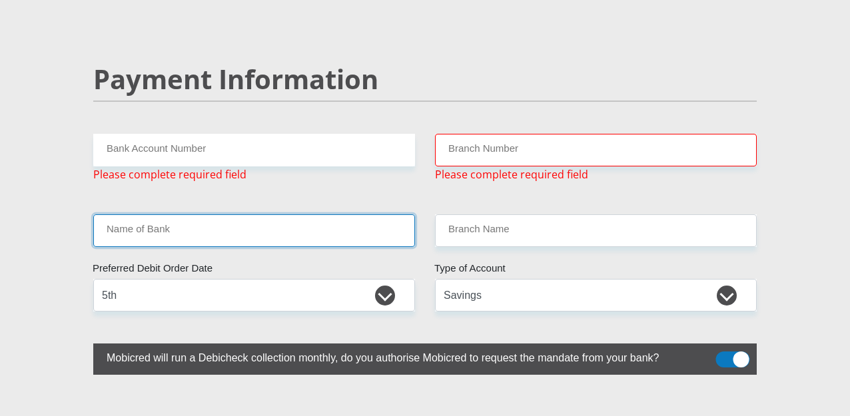
click at [174, 214] on input "Name of Bank" at bounding box center [254, 230] width 322 height 33
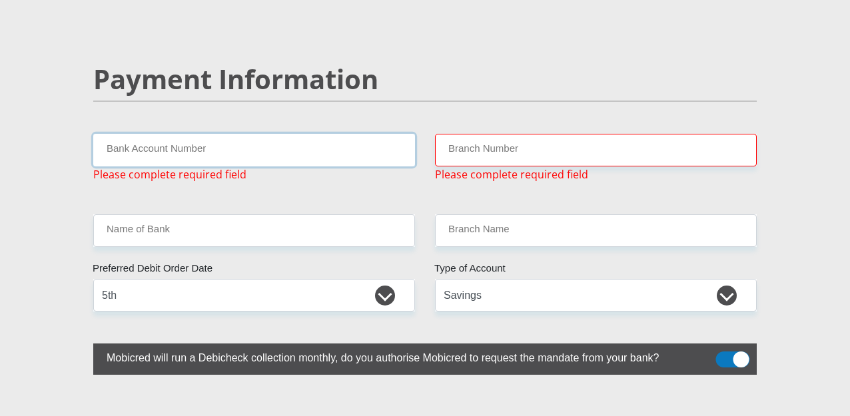
click at [245, 134] on input "Bank Account Number" at bounding box center [254, 150] width 322 height 33
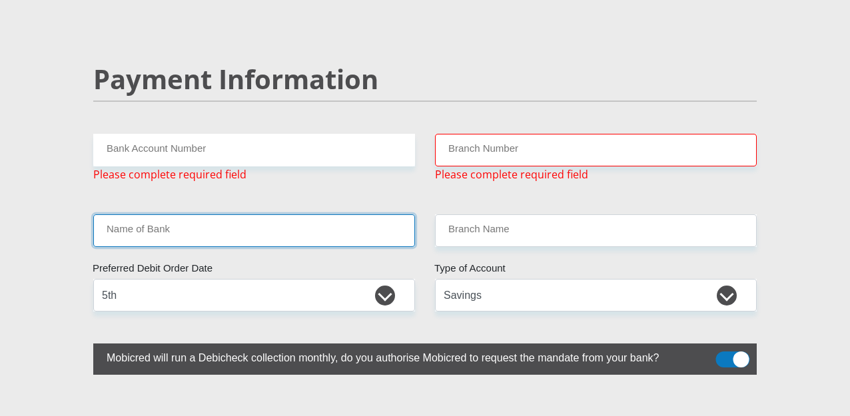
click at [220, 214] on input "Name of Bank" at bounding box center [254, 230] width 322 height 33
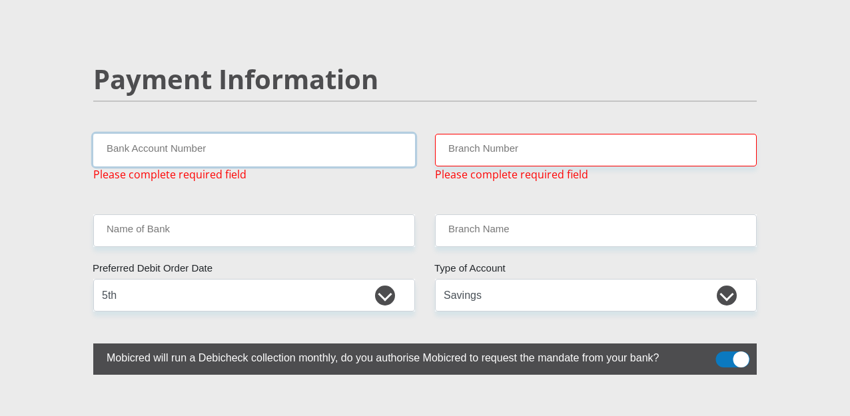
click at [226, 134] on input "Bank Account Number" at bounding box center [254, 150] width 322 height 33
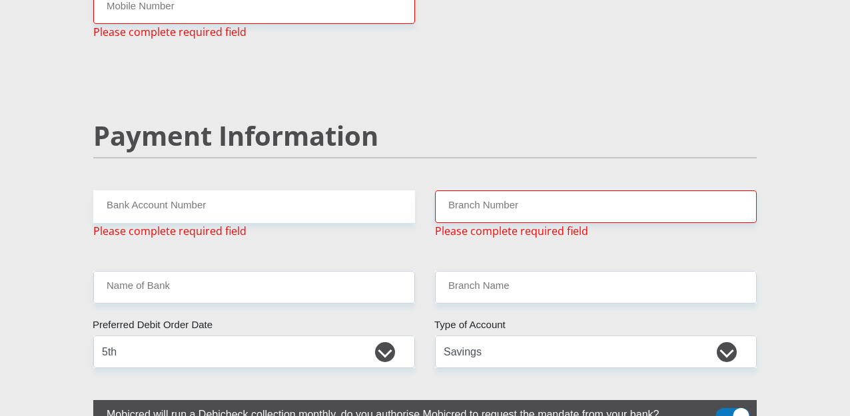
scroll to position [2669, 0]
